Goal: Task Accomplishment & Management: Complete application form

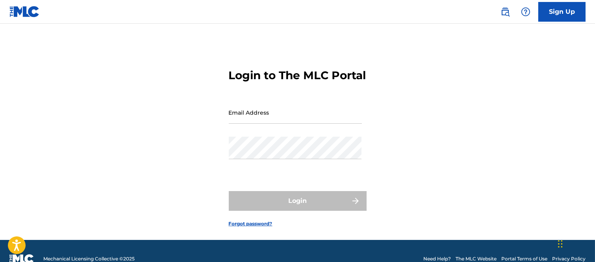
click at [243, 124] on input "Email Address" at bounding box center [295, 112] width 133 height 22
type input "[PERSON_NAME][EMAIL_ADDRESS][PERSON_NAME][DOMAIN_NAME]"
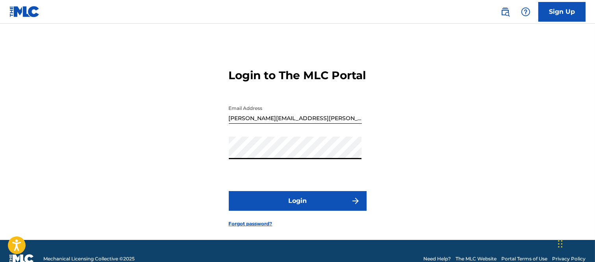
click at [352, 206] on img "submit" at bounding box center [355, 200] width 9 height 9
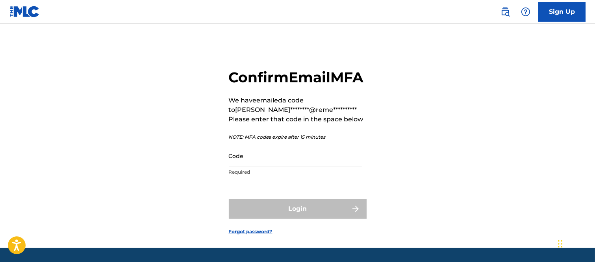
click at [253, 167] on input "Code" at bounding box center [295, 156] width 133 height 22
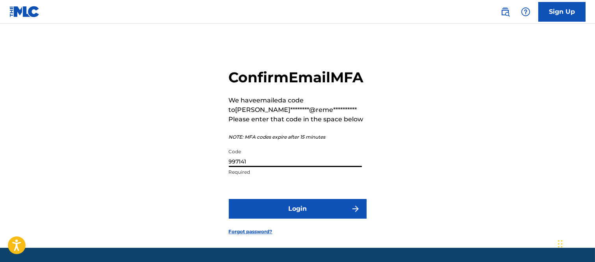
type input "997141"
click at [337, 219] on button "Login" at bounding box center [298, 209] width 138 height 20
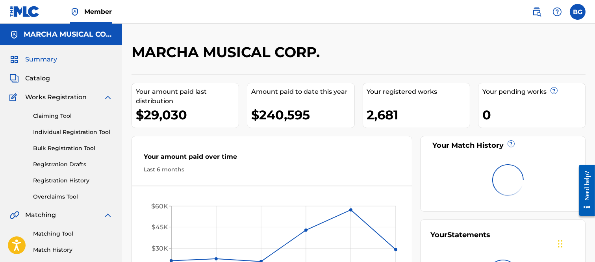
drag, startPoint x: 56, startPoint y: 131, endPoint x: 65, endPoint y: 133, distance: 9.4
click at [56, 131] on link "Individual Registration Tool" at bounding box center [73, 132] width 80 height 8
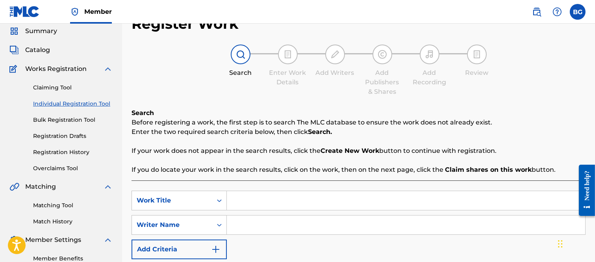
scroll to position [44, 0]
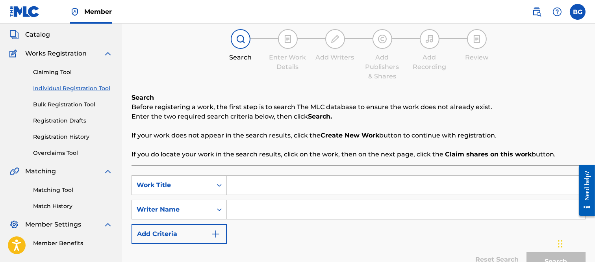
click at [256, 186] on input "Search Form" at bounding box center [406, 185] width 358 height 19
type input "NO DIGAS QUE NO"
drag, startPoint x: 236, startPoint y: 204, endPoint x: 258, endPoint y: 184, distance: 29.3
click at [236, 203] on input "Search Form" at bounding box center [406, 209] width 358 height 19
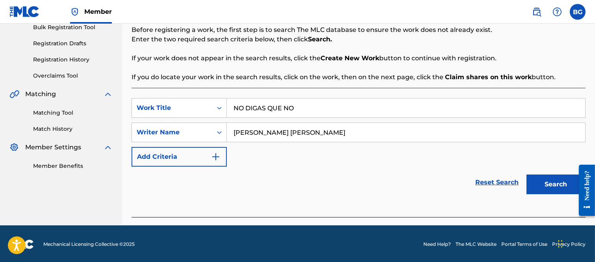
scroll to position [122, 0]
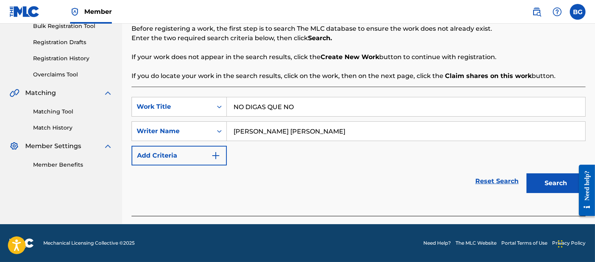
type input "[PERSON_NAME] [PERSON_NAME]"
click at [550, 180] on button "Search" at bounding box center [556, 183] width 59 height 20
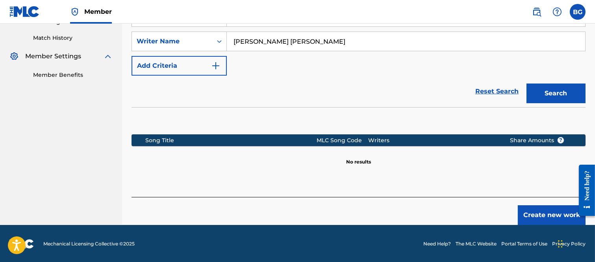
scroll to position [213, 0]
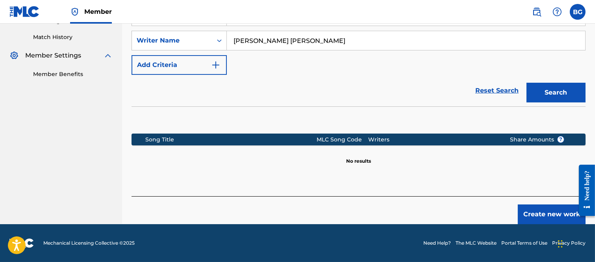
click at [543, 211] on button "Create new work" at bounding box center [552, 214] width 68 height 20
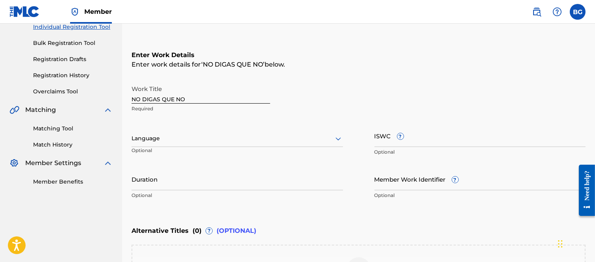
scroll to position [81, 0]
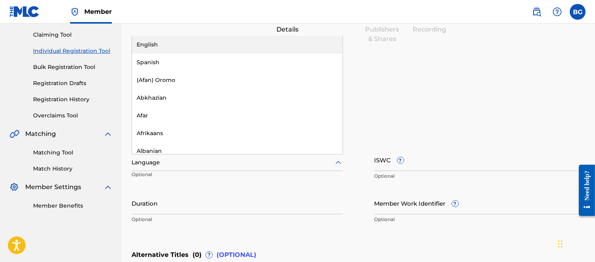
drag, startPoint x: 338, startPoint y: 161, endPoint x: 282, endPoint y: 144, distance: 58.5
click at [337, 161] on icon at bounding box center [338, 162] width 9 height 9
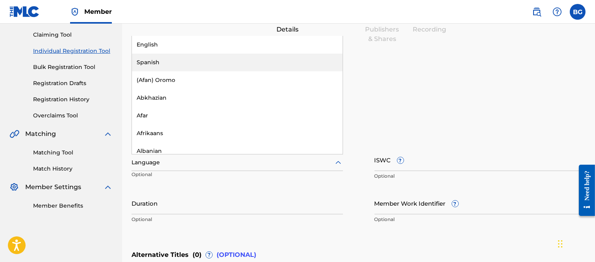
click at [152, 59] on div "Spanish" at bounding box center [237, 63] width 211 height 18
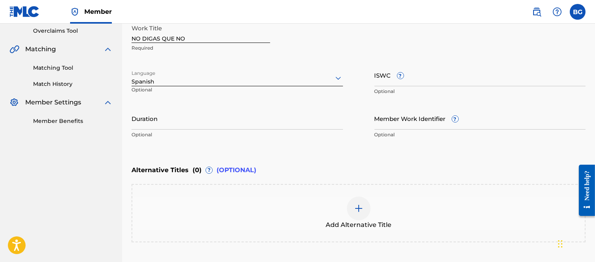
scroll to position [169, 0]
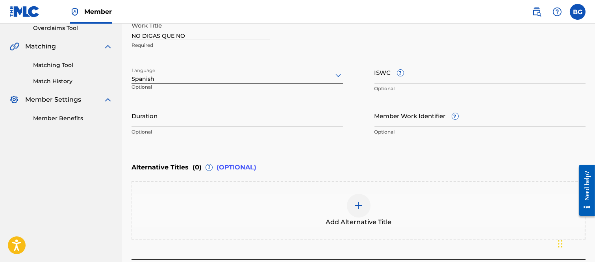
click at [172, 121] on input "Duration" at bounding box center [237, 115] width 211 height 22
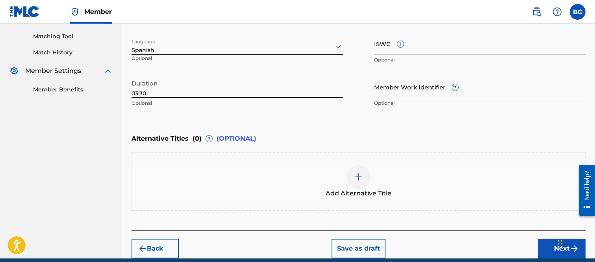
scroll to position [230, 0]
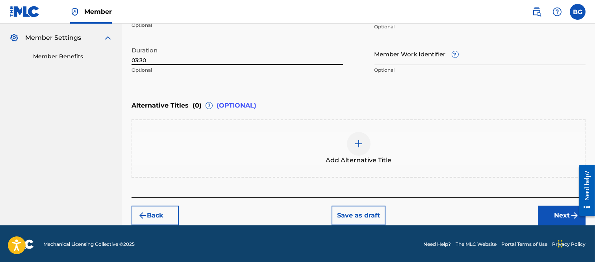
type input "03:30"
click at [553, 211] on button "Next" at bounding box center [561, 216] width 47 height 20
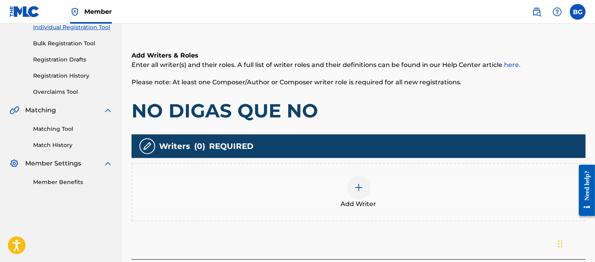
scroll to position [167, 0]
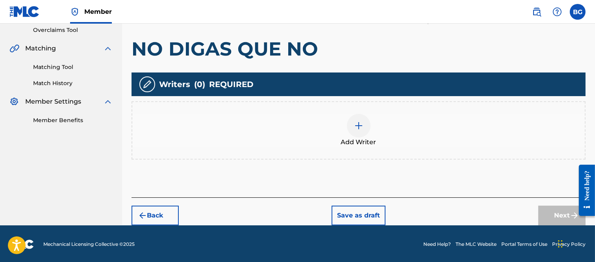
click at [357, 123] on img at bounding box center [358, 125] width 9 height 9
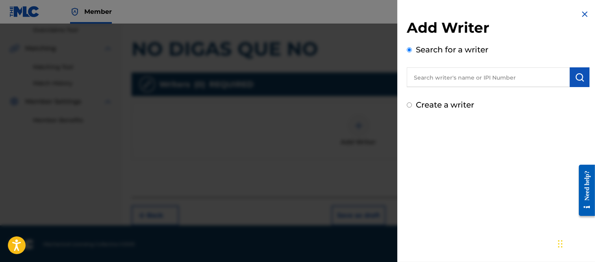
click at [414, 75] on input "text" at bounding box center [488, 77] width 163 height 20
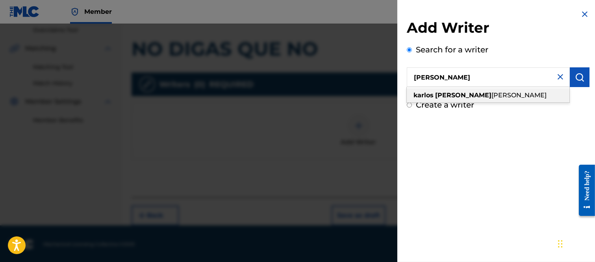
click at [493, 95] on span "[PERSON_NAME]" at bounding box center [519, 94] width 55 height 7
type input "[PERSON_NAME] [PERSON_NAME]"
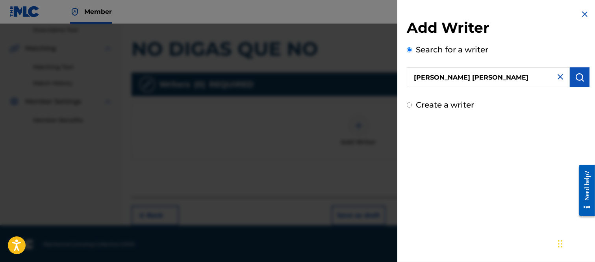
click at [578, 78] on img "submit" at bounding box center [579, 76] width 9 height 9
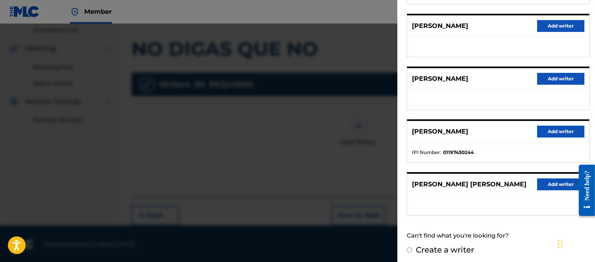
scroll to position [159, 0]
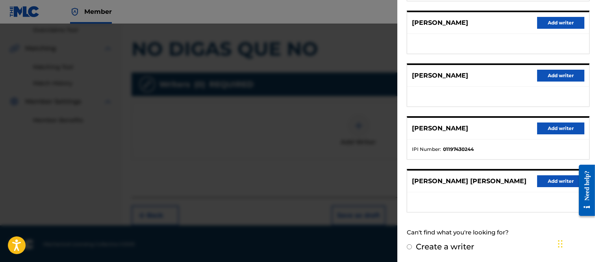
click at [554, 177] on button "Add writer" at bounding box center [560, 181] width 47 height 12
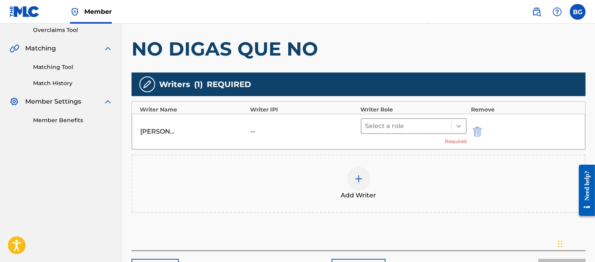
click at [462, 125] on icon at bounding box center [459, 126] width 8 height 8
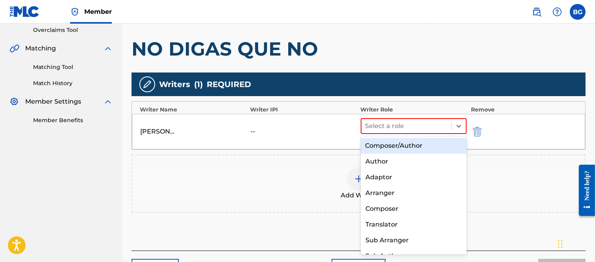
click at [391, 143] on div "Composer/Author" at bounding box center [414, 146] width 106 height 16
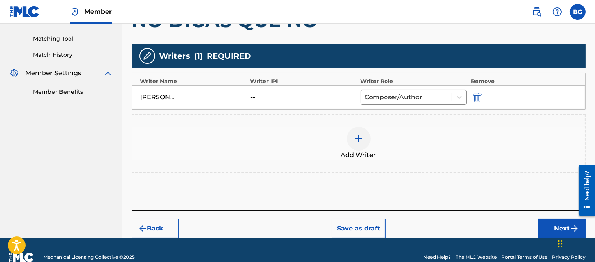
scroll to position [209, 0]
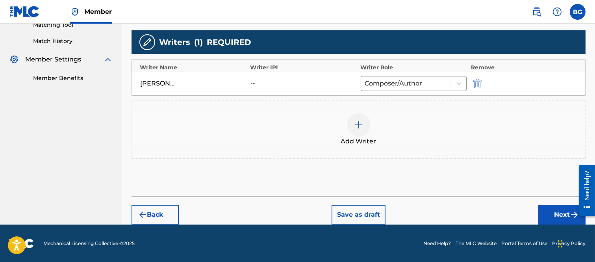
click at [555, 214] on button "Next" at bounding box center [561, 215] width 47 height 20
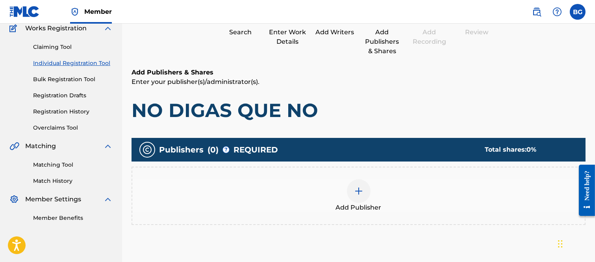
scroll to position [123, 0]
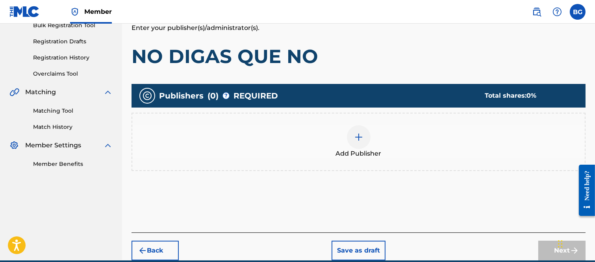
click at [359, 137] on img at bounding box center [358, 136] width 9 height 9
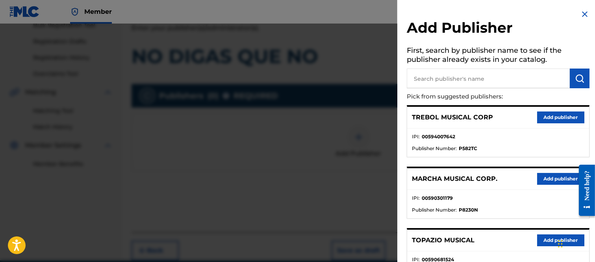
click at [555, 178] on button "Add publisher" at bounding box center [560, 179] width 47 height 12
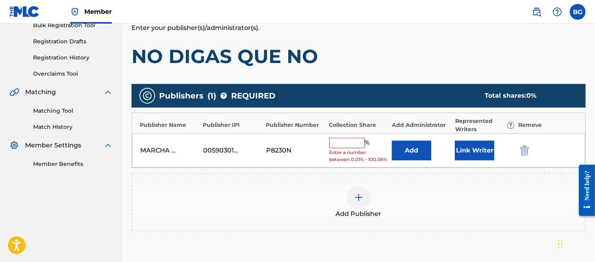
click at [353, 143] on input "text" at bounding box center [346, 143] width 35 height 10
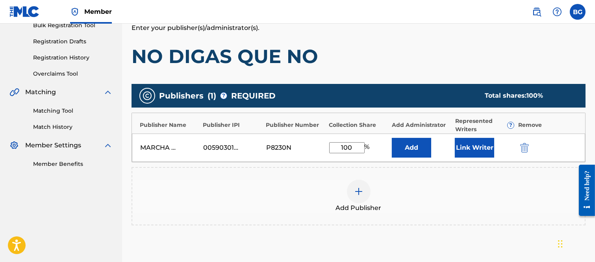
type input "100"
click at [485, 143] on button "Link Writer" at bounding box center [474, 148] width 39 height 20
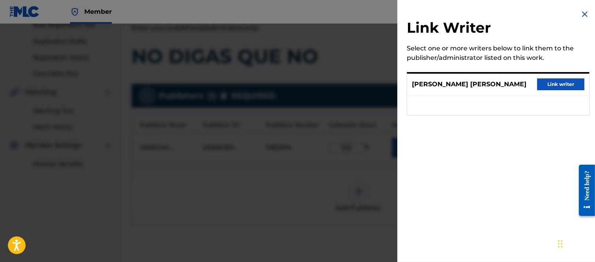
click at [557, 87] on button "Link writer" at bounding box center [560, 84] width 47 height 12
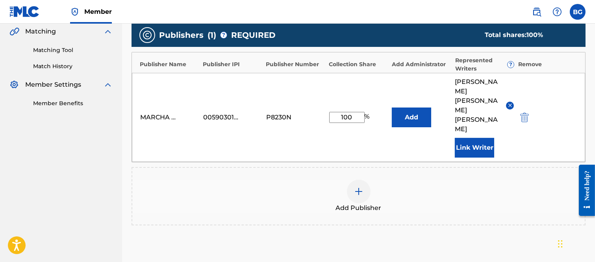
scroll to position [254, 0]
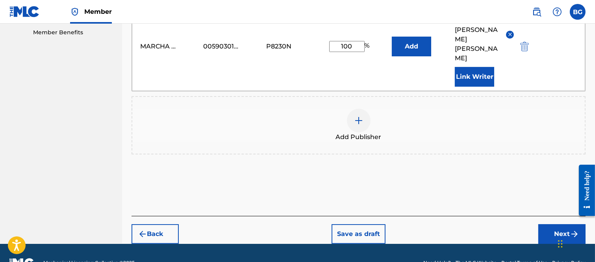
click at [553, 224] on button "Next" at bounding box center [561, 234] width 47 height 20
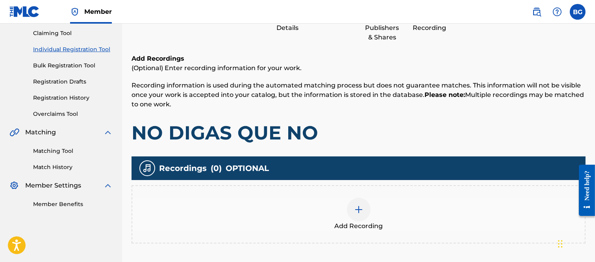
scroll to position [123, 0]
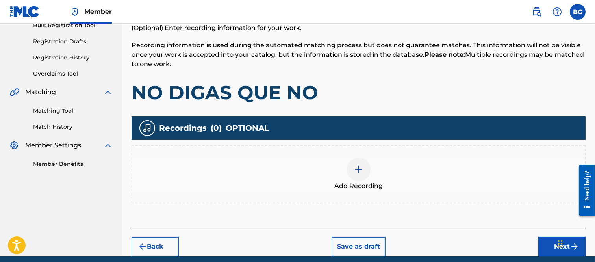
click at [359, 168] on img at bounding box center [358, 169] width 9 height 9
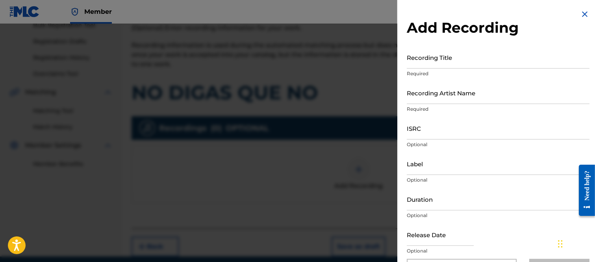
click at [420, 62] on input "Recording Title" at bounding box center [498, 57] width 183 height 22
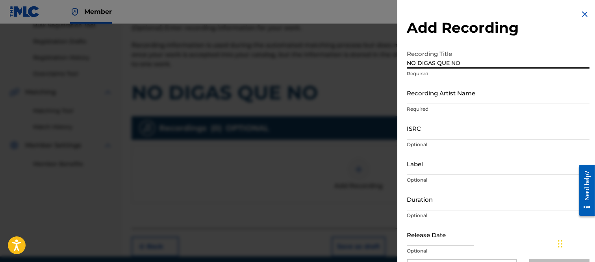
type input "NO DIGAS QUE NO"
click at [414, 95] on input "Recording Artist Name" at bounding box center [498, 93] width 183 height 22
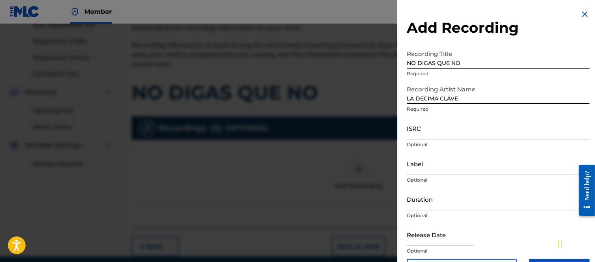
type input "LA DECIMA CLAVE"
click at [418, 133] on input "ISRC" at bounding box center [498, 128] width 183 height 22
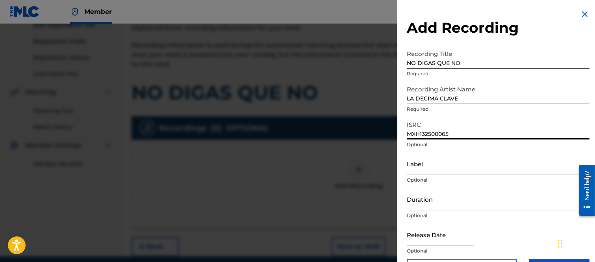
type input "MXH132500065"
click at [419, 167] on input "Label" at bounding box center [498, 163] width 183 height 22
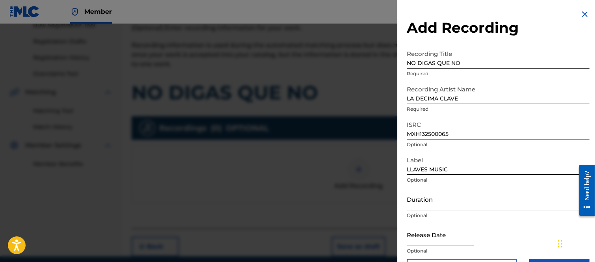
type input "LLAVES MUSIC"
click at [423, 204] on input "Duration" at bounding box center [498, 199] width 183 height 22
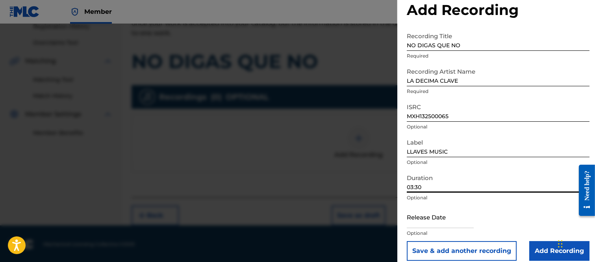
scroll to position [26, 0]
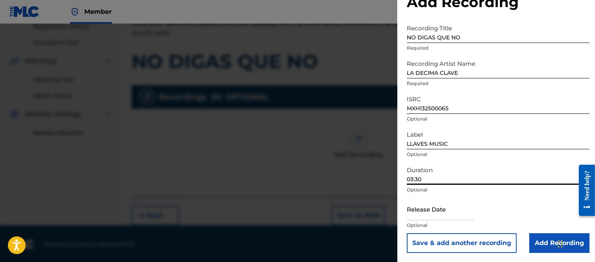
type input "03:30"
click at [434, 212] on input "text" at bounding box center [440, 209] width 67 height 22
select select "7"
select select "2025"
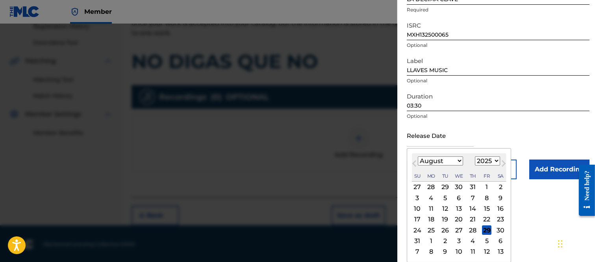
click at [488, 230] on div "29" at bounding box center [486, 229] width 9 height 9
type input "[DATE]"
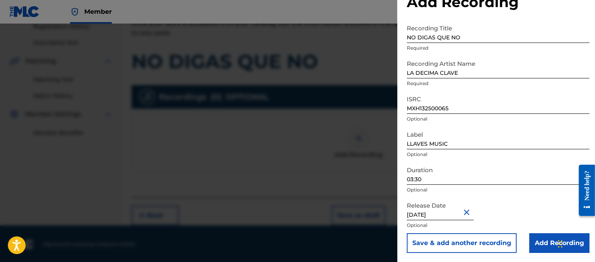
drag, startPoint x: 542, startPoint y: 240, endPoint x: 539, endPoint y: 236, distance: 5.5
click at [542, 239] on input "Add Recording" at bounding box center [559, 243] width 60 height 20
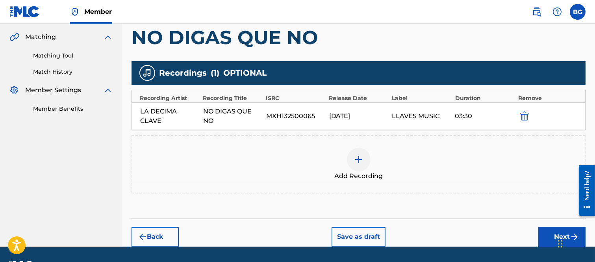
scroll to position [200, 0]
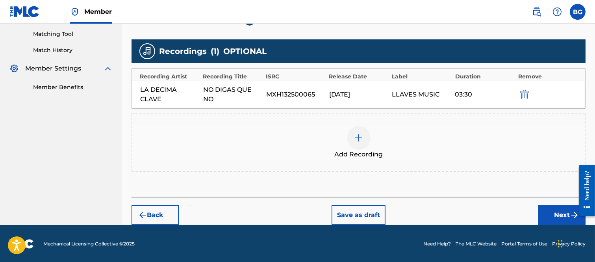
click at [561, 213] on button "Next" at bounding box center [561, 215] width 47 height 20
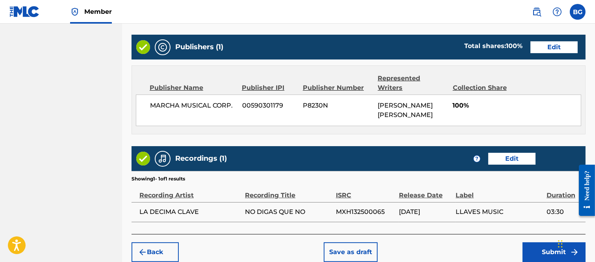
scroll to position [414, 0]
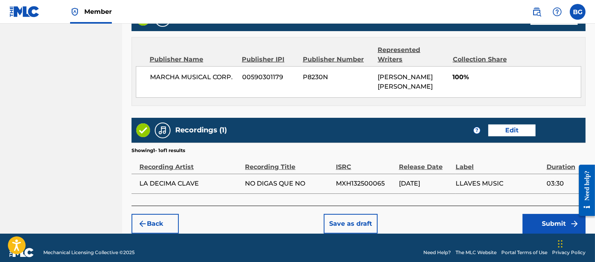
click at [543, 215] on button "Submit" at bounding box center [554, 224] width 63 height 20
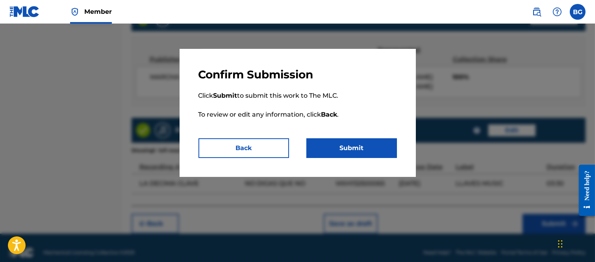
click at [363, 152] on button "Submit" at bounding box center [351, 148] width 91 height 20
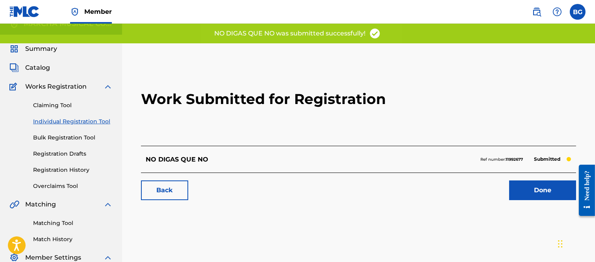
scroll to position [44, 0]
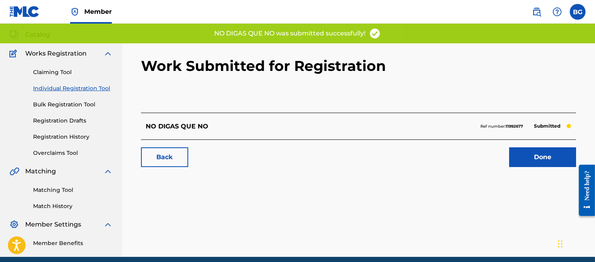
click at [528, 156] on link "Done" at bounding box center [542, 157] width 67 height 20
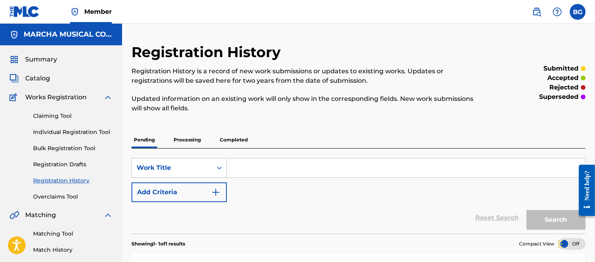
drag, startPoint x: 44, startPoint y: 131, endPoint x: 48, endPoint y: 130, distance: 4.4
click at [44, 131] on link "Individual Registration Tool" at bounding box center [73, 132] width 80 height 8
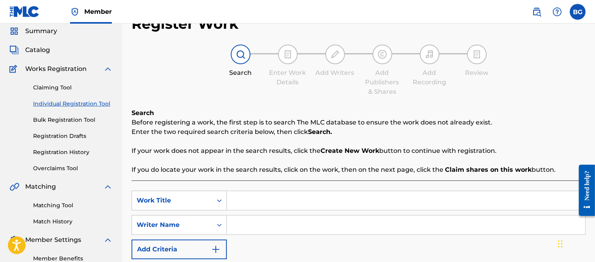
scroll to position [44, 0]
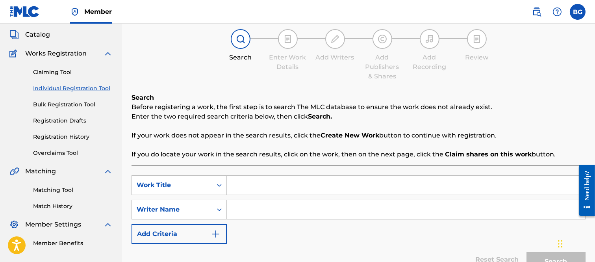
click at [246, 180] on input "Search Form" at bounding box center [406, 185] width 358 height 19
type input "SIEMPRE TUYO"
click at [240, 197] on div "SearchWithCriteria3846c6b2-b861-4f5e-9c6c-1c5a0c229fd6 Work Title SIEMPRE TUYO …" at bounding box center [359, 209] width 454 height 69
click at [245, 209] on input "Search Form" at bounding box center [406, 209] width 358 height 19
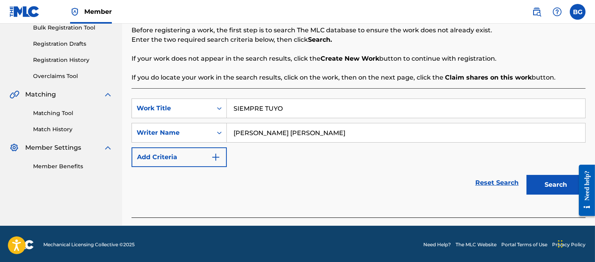
scroll to position [122, 0]
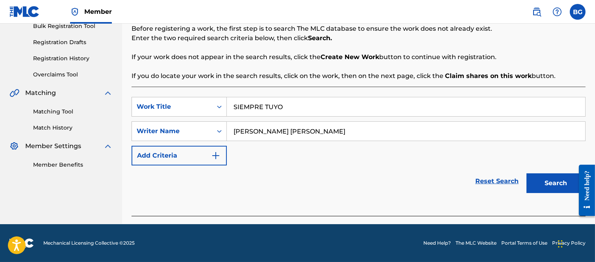
type input "[PERSON_NAME] [PERSON_NAME]"
click at [557, 179] on button "Search" at bounding box center [556, 183] width 59 height 20
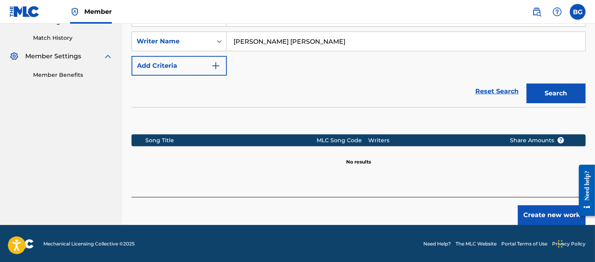
scroll to position [213, 0]
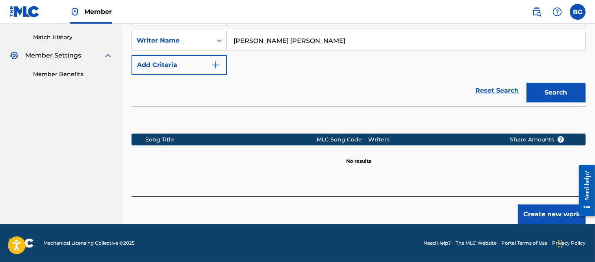
click at [551, 213] on button "Create new work" at bounding box center [552, 214] width 68 height 20
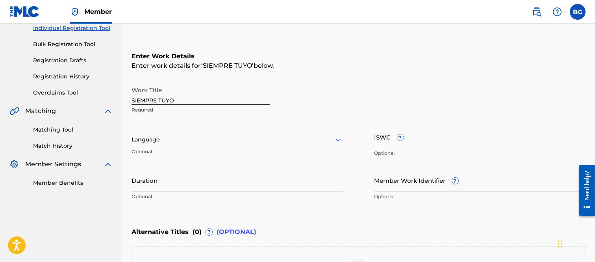
scroll to position [125, 0]
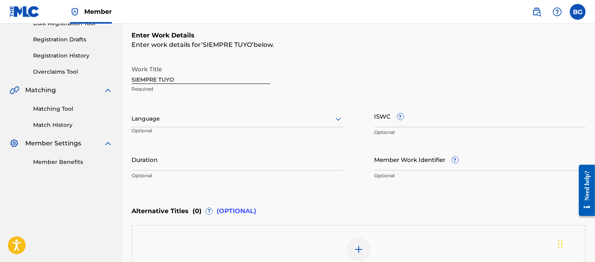
click at [338, 119] on icon at bounding box center [338, 118] width 9 height 9
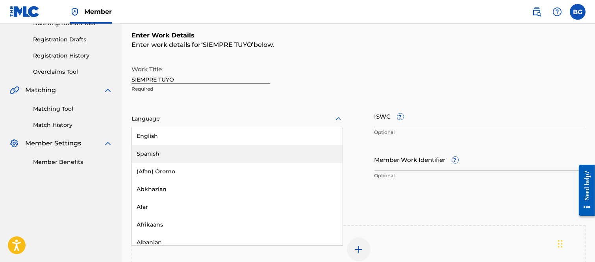
click at [151, 152] on div "Spanish" at bounding box center [237, 154] width 211 height 18
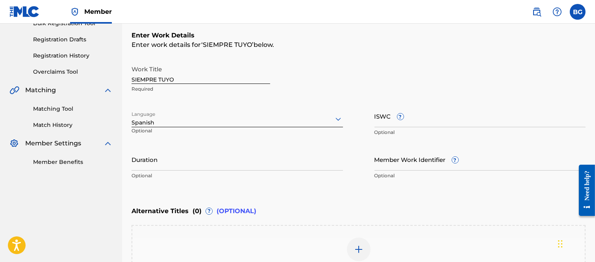
click at [159, 161] on input "Duration" at bounding box center [237, 159] width 211 height 22
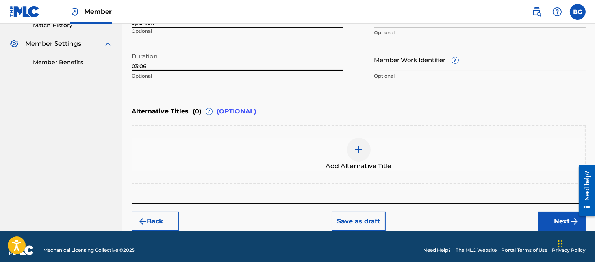
scroll to position [230, 0]
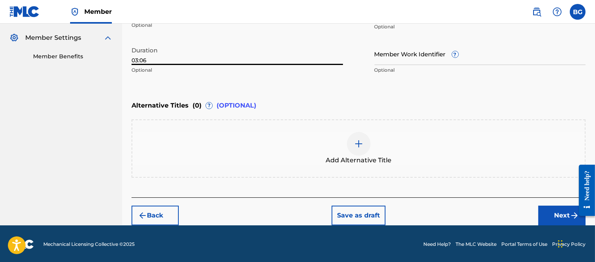
type input "03:06"
click at [549, 211] on button "Next" at bounding box center [561, 216] width 47 height 20
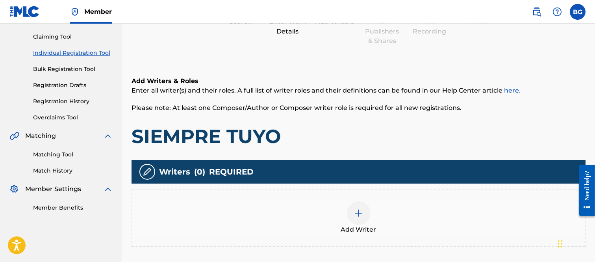
scroll to position [167, 0]
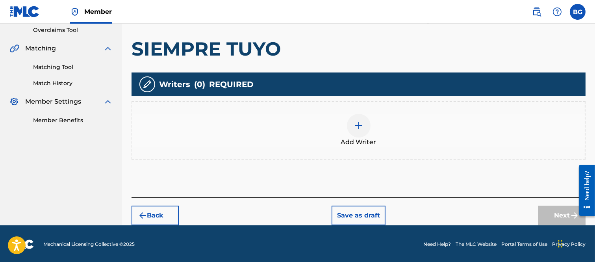
click at [356, 127] on img at bounding box center [358, 125] width 9 height 9
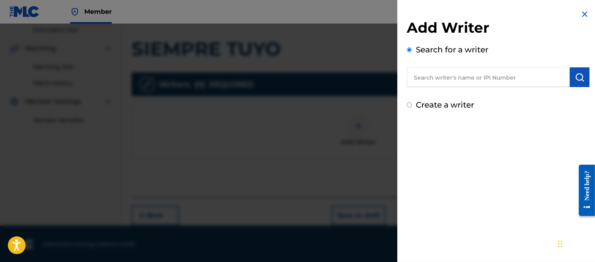
click at [422, 79] on input "text" at bounding box center [488, 77] width 163 height 20
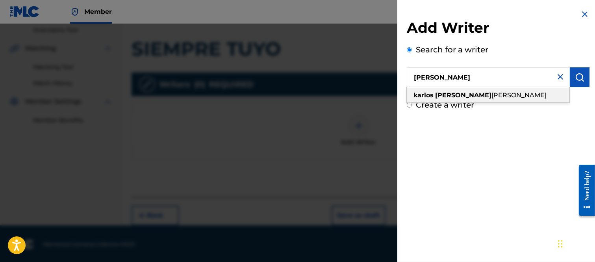
click at [461, 95] on strong "[PERSON_NAME]" at bounding box center [463, 94] width 56 height 7
type input "[PERSON_NAME] [PERSON_NAME]"
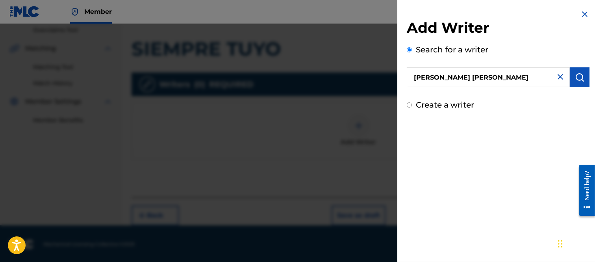
click at [571, 75] on button "submit" at bounding box center [580, 77] width 20 height 20
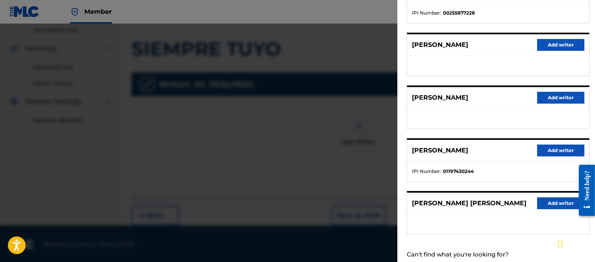
scroll to position [159, 0]
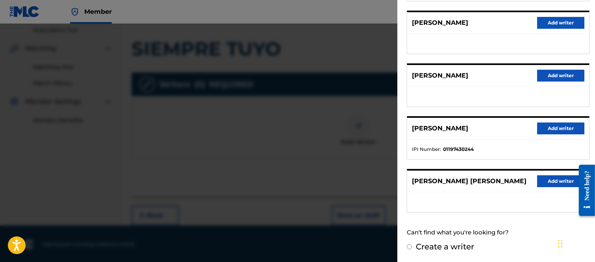
click at [549, 176] on button "Add writer" at bounding box center [560, 181] width 47 height 12
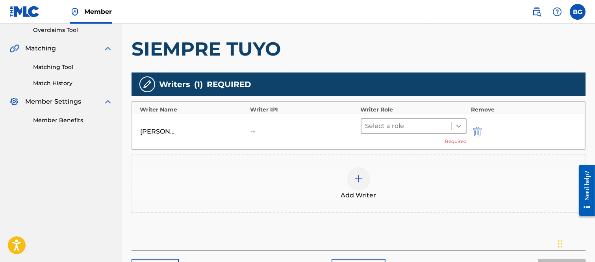
click at [460, 129] on icon at bounding box center [459, 126] width 8 height 8
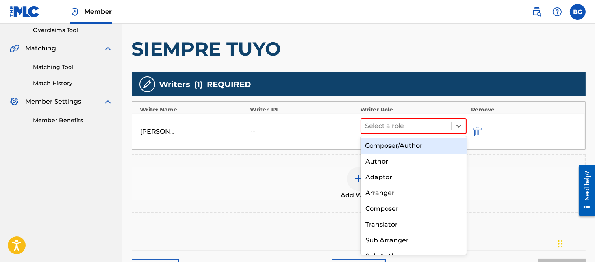
click at [393, 147] on div "Composer/Author" at bounding box center [414, 146] width 106 height 16
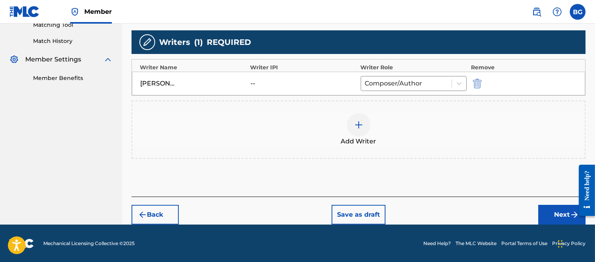
click at [546, 211] on button "Next" at bounding box center [561, 215] width 47 height 20
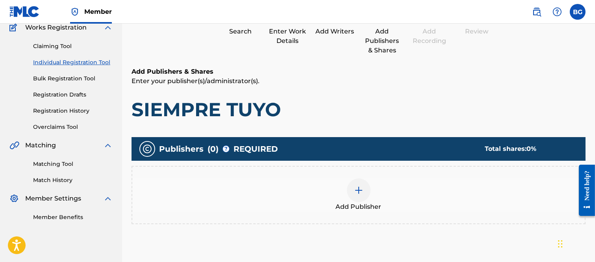
scroll to position [123, 0]
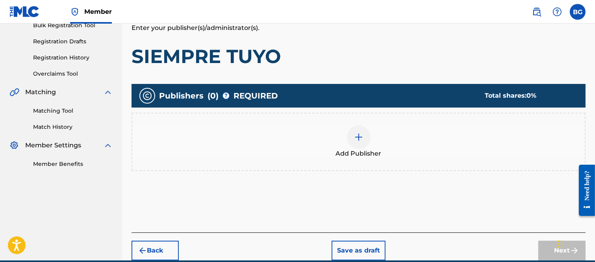
click at [360, 137] on img at bounding box center [358, 136] width 9 height 9
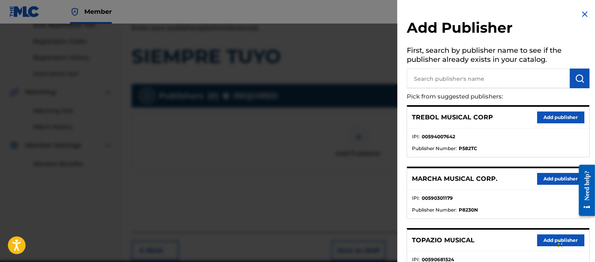
click at [548, 179] on button "Add publisher" at bounding box center [560, 179] width 47 height 12
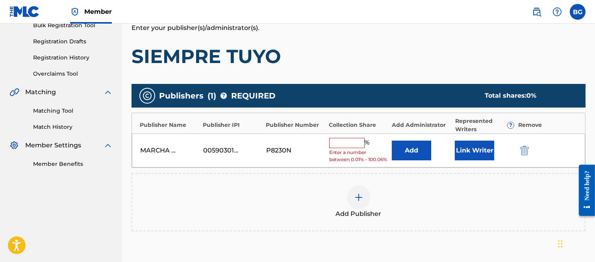
click at [339, 143] on input "text" at bounding box center [346, 143] width 35 height 10
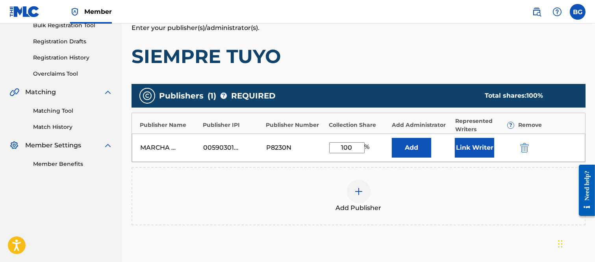
type input "100"
click at [473, 144] on button "Link Writer" at bounding box center [474, 148] width 39 height 20
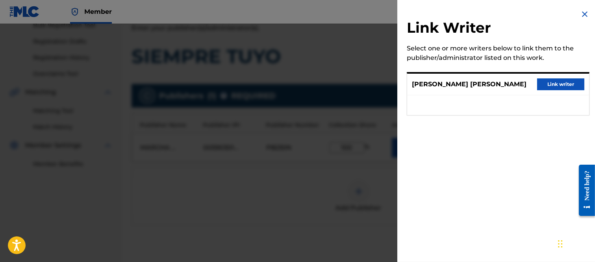
click at [546, 82] on button "Link writer" at bounding box center [560, 84] width 47 height 12
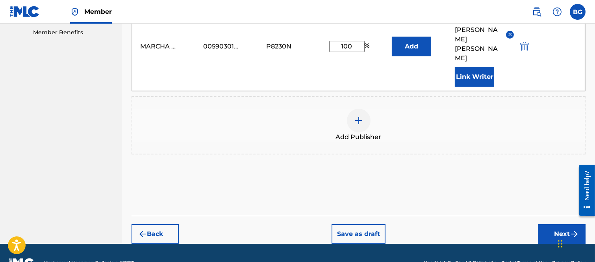
click at [561, 224] on button "Next" at bounding box center [561, 234] width 47 height 20
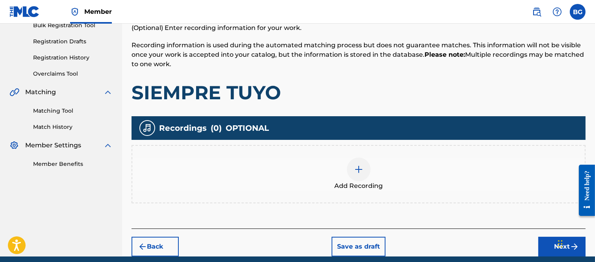
click at [358, 167] on img at bounding box center [358, 169] width 9 height 9
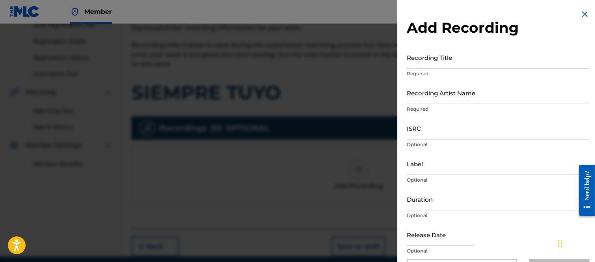
click at [417, 66] on input "Recording Title" at bounding box center [498, 57] width 183 height 22
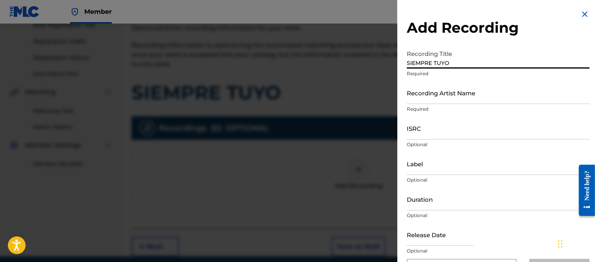
type input "SIEMPRE TUYO"
click at [429, 96] on input "Recording Artist Name" at bounding box center [498, 93] width 183 height 22
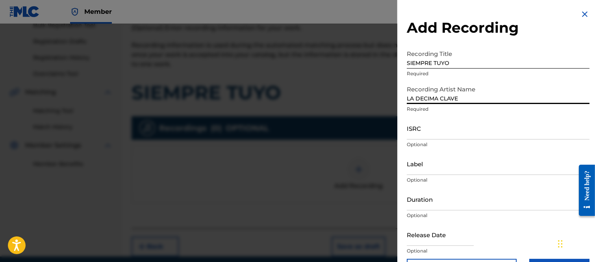
type input "LA DECIMA CLAVE"
click at [420, 134] on input "ISRC" at bounding box center [498, 128] width 183 height 22
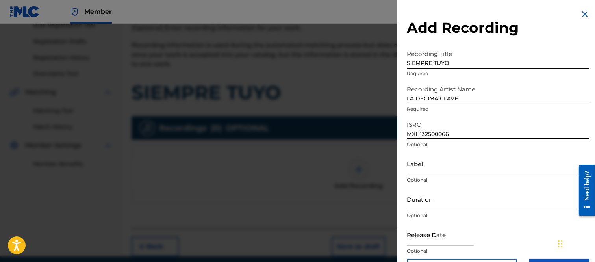
type input "MXH132500066"
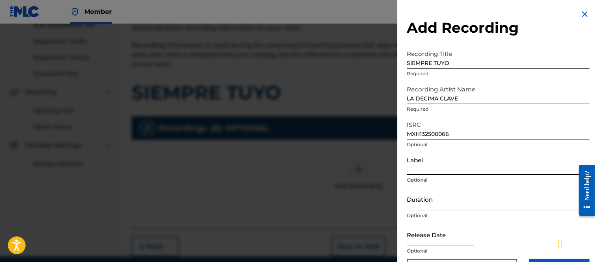
click at [425, 169] on input "Label" at bounding box center [498, 163] width 183 height 22
type input "LLAVES MUSIC"
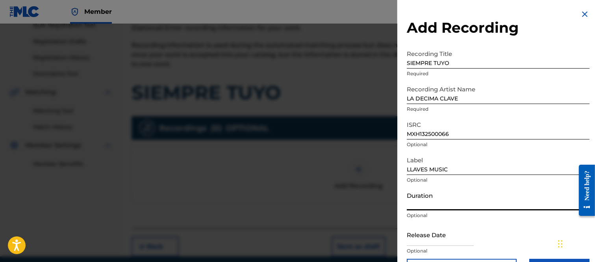
click at [419, 205] on input "Duration" at bounding box center [498, 199] width 183 height 22
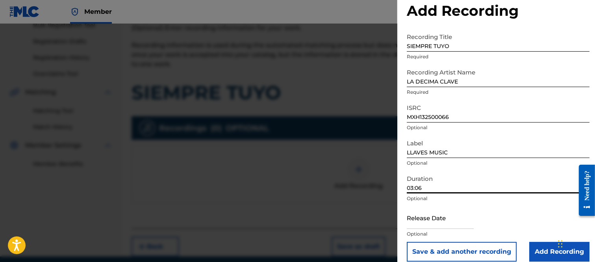
scroll to position [26, 0]
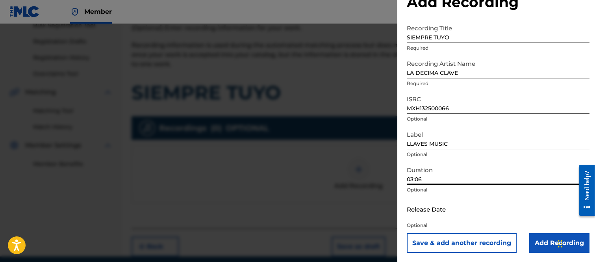
type input "03:06"
drag, startPoint x: 414, startPoint y: 211, endPoint x: 411, endPoint y: 201, distance: 11.0
click at [412, 210] on input "text" at bounding box center [440, 209] width 67 height 22
select select "7"
select select "2025"
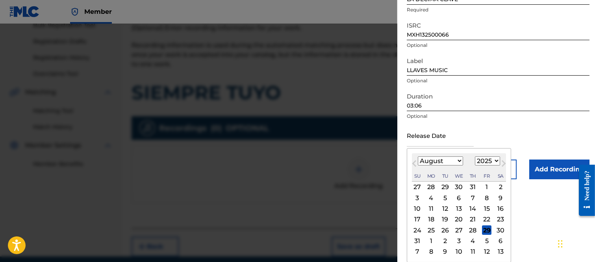
click at [485, 228] on div "29" at bounding box center [486, 229] width 9 height 9
type input "[DATE]"
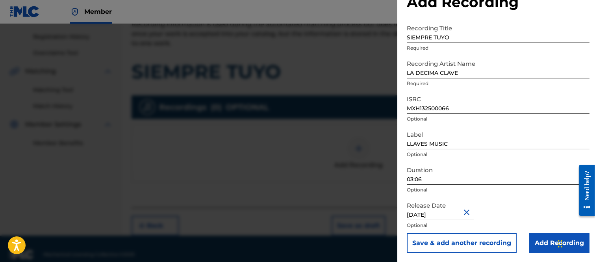
scroll to position [154, 0]
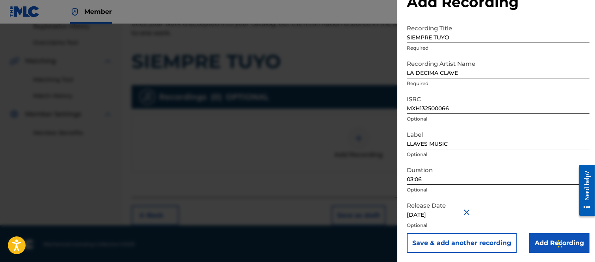
click at [543, 241] on input "Add Recording" at bounding box center [559, 243] width 60 height 20
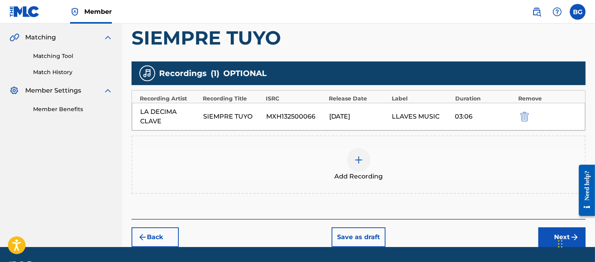
scroll to position [200, 0]
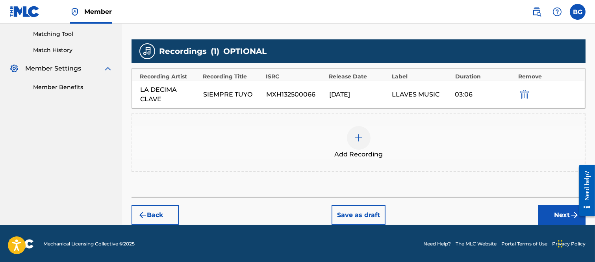
click at [558, 210] on button "Next" at bounding box center [561, 215] width 47 height 20
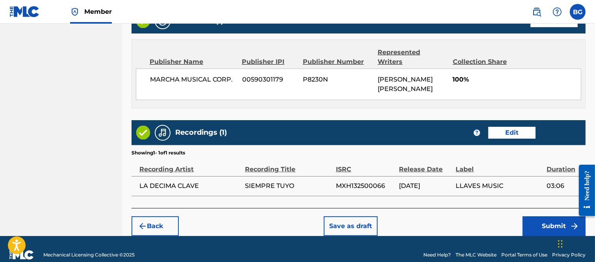
scroll to position [414, 0]
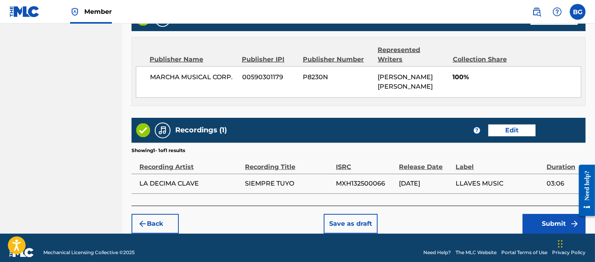
click at [549, 218] on button "Submit" at bounding box center [554, 224] width 63 height 20
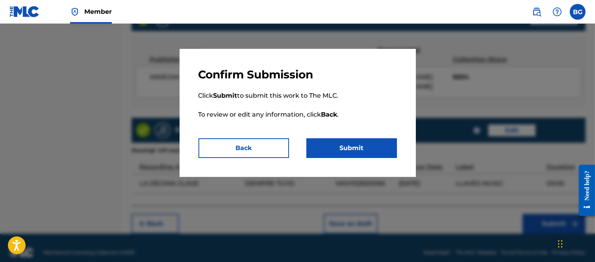
click at [356, 146] on button "Submit" at bounding box center [351, 148] width 91 height 20
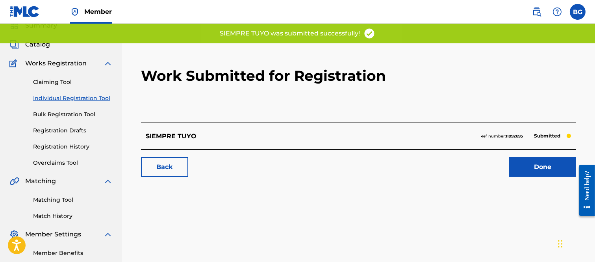
scroll to position [44, 0]
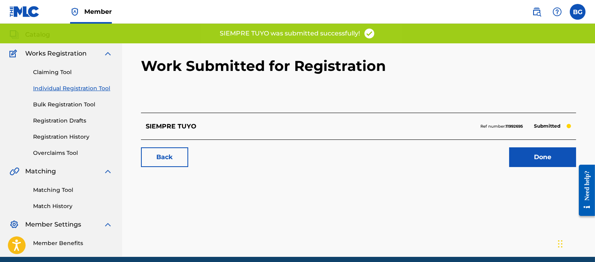
click at [541, 157] on link "Done" at bounding box center [542, 157] width 67 height 20
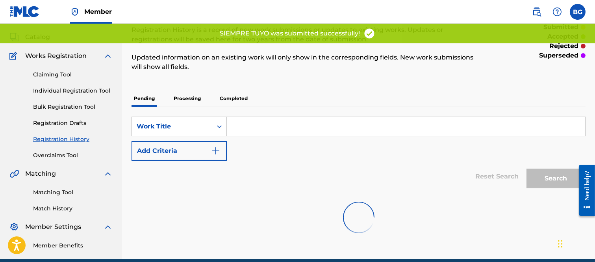
scroll to position [76, 0]
